Goal: Find specific page/section: Find specific page/section

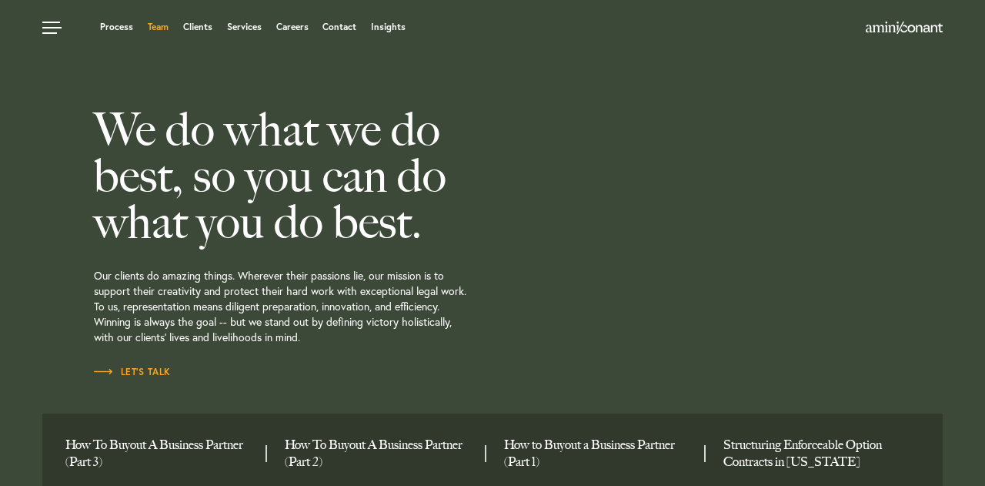
click at [165, 26] on link "Team" at bounding box center [158, 26] width 21 height 9
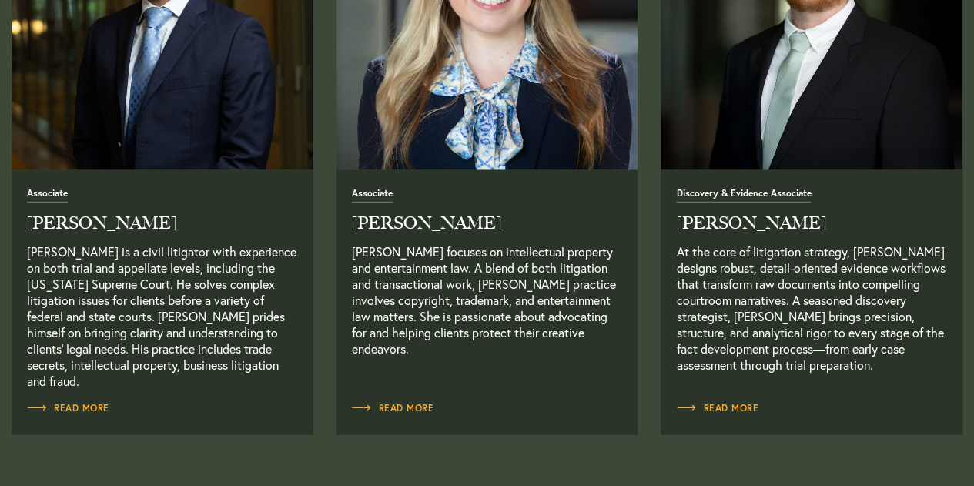
scroll to position [1990, 0]
click at [86, 413] on link "Read More" at bounding box center [68, 407] width 82 height 15
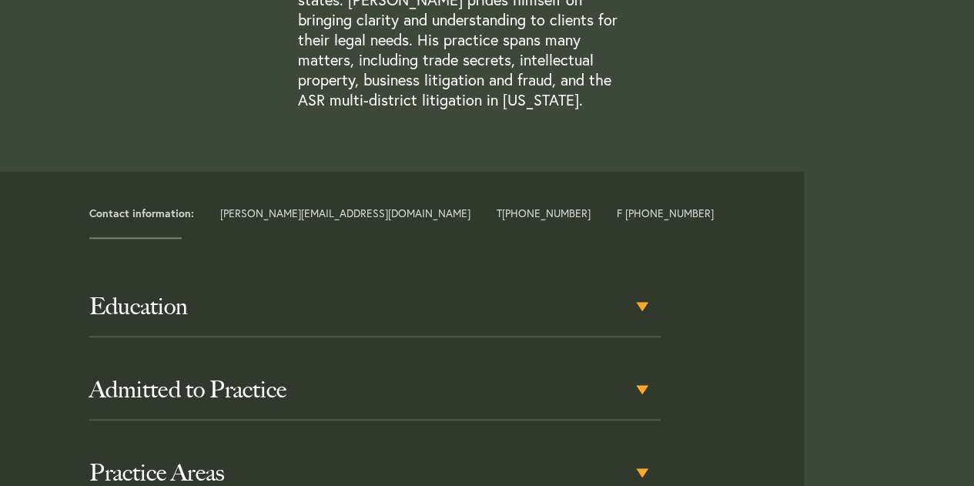
scroll to position [619, 0]
